Goal: Task Accomplishment & Management: Manage account settings

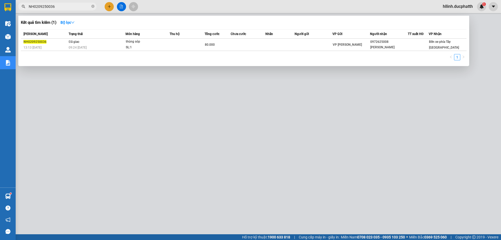
click at [13, 4] on section "Kết quả tìm kiếm ( 1 ) Bộ lọc Mã ĐH Trạng thái Món hàng Thu hộ Tổng cước Chưa c…" at bounding box center [250, 120] width 501 height 240
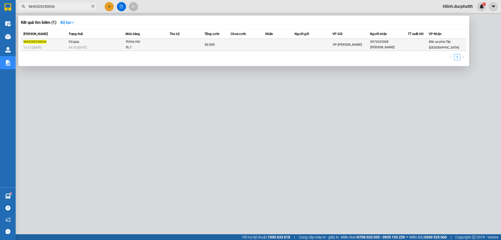
click at [163, 44] on div "thùng sóp" at bounding box center [145, 42] width 39 height 6
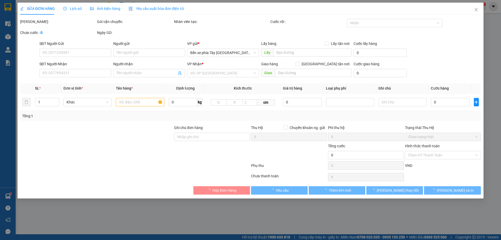
type input "0972625008"
type input "[PERSON_NAME]"
type input "Nntt - ck [DATE] 6h31 [PERSON_NAME]"
type input "80.000"
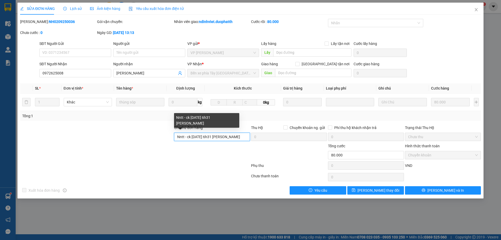
scroll to position [0, 4]
drag, startPoint x: 177, startPoint y: 137, endPoint x: 302, endPoint y: 141, distance: 124.9
click at [302, 141] on div "Ghi chú đơn hàng Nntt - ck [DATE] 6h31 [PERSON_NAME] Thu Hộ Chuyển khoản ng. gử…" at bounding box center [251, 134] width 462 height 18
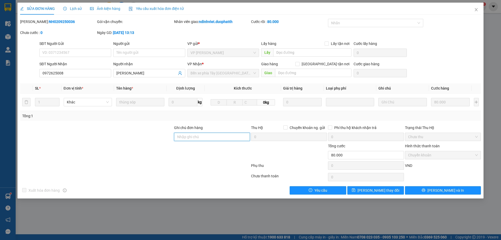
scroll to position [0, 0]
type input "CK 16h52 [DATE] HLL shb cty (ck bù)"
click at [382, 191] on span "[PERSON_NAME] thay đổi" at bounding box center [379, 190] width 42 height 6
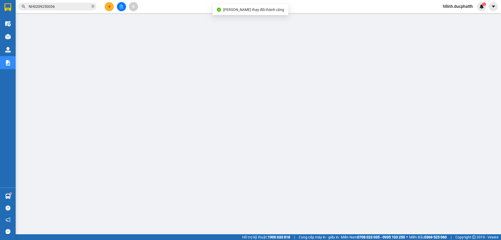
click at [65, 8] on input "NH0209250036" at bounding box center [60, 7] width 62 height 6
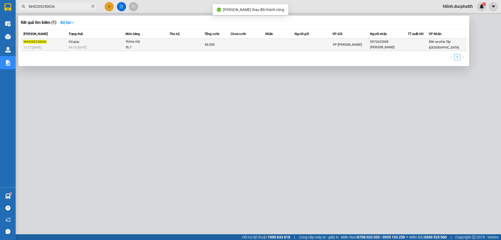
click at [194, 39] on td at bounding box center [187, 45] width 35 height 12
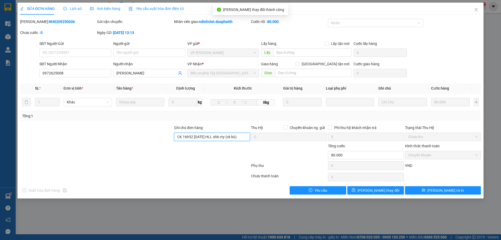
drag, startPoint x: 239, startPoint y: 137, endPoint x: 147, endPoint y: 137, distance: 92.7
click at [150, 137] on div "Ghi chú đơn hàng CK 16h52 [DATE] HLL shb cty (ck bù) Thu Hộ Chuyển khoản ng. gử…" at bounding box center [251, 134] width 462 height 18
click at [475, 8] on icon "close" at bounding box center [476, 10] width 4 height 4
